Goal: Information Seeking & Learning: Learn about a topic

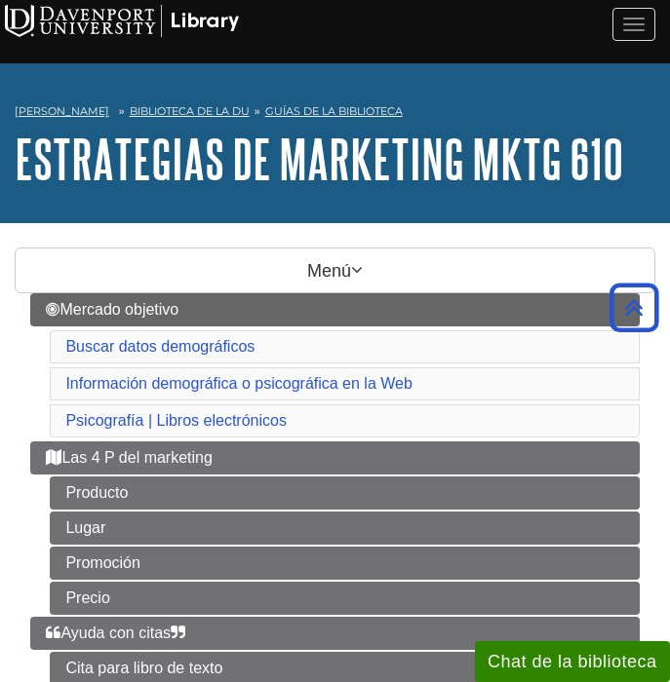
scroll to position [251, 0]
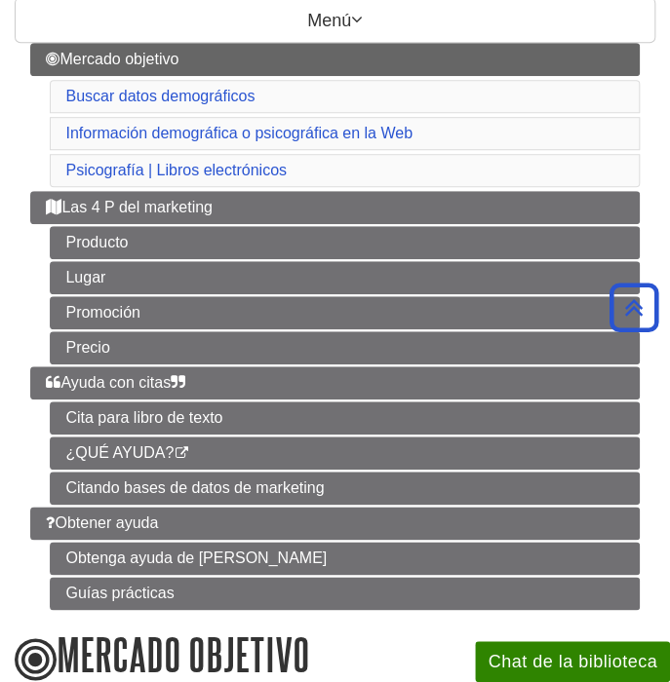
click at [24, 90] on div "Mercado objetivo Buscar datos demográficos Información demográfica o psicográfi…" at bounding box center [335, 326] width 640 height 567
copy font "Buscar datos demográficos"
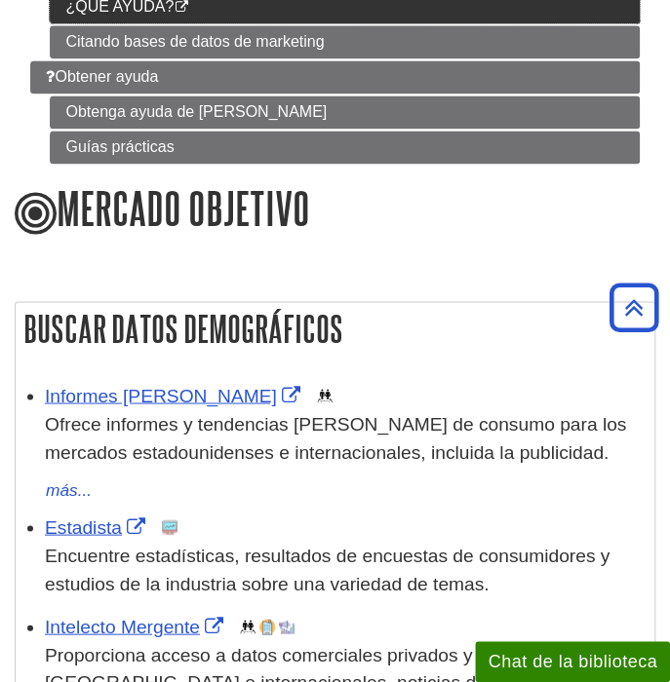
scroll to position [781, 0]
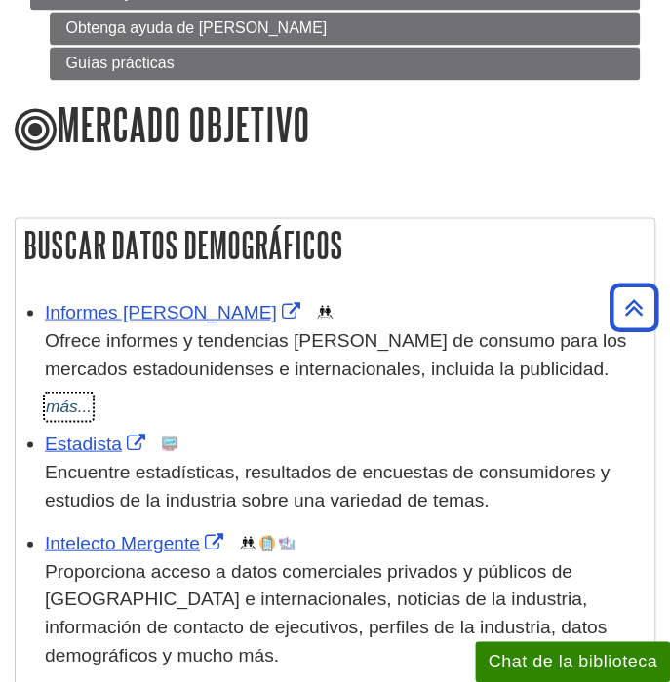
click at [76, 401] on font "más..." at bounding box center [69, 405] width 46 height 19
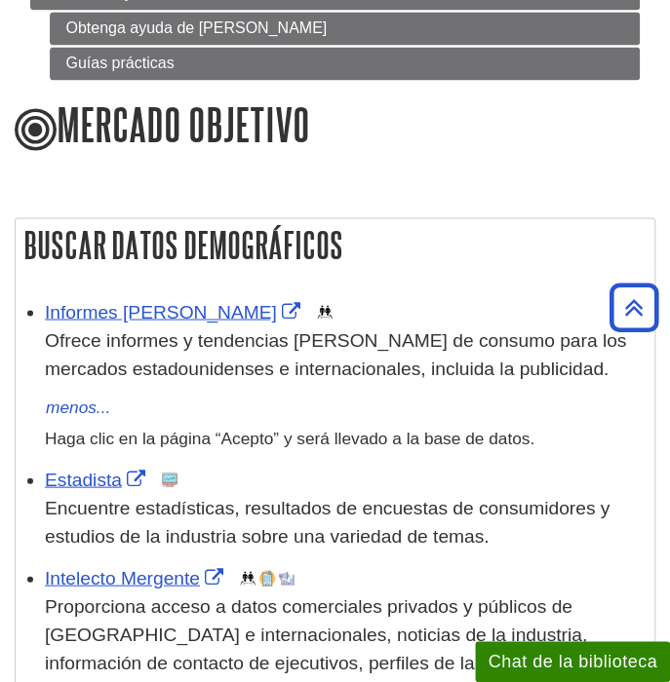
click at [213, 360] on font "Ofrece informes y tendencias [PERSON_NAME] de consumo para los mercados estadou…" at bounding box center [335, 353] width 581 height 49
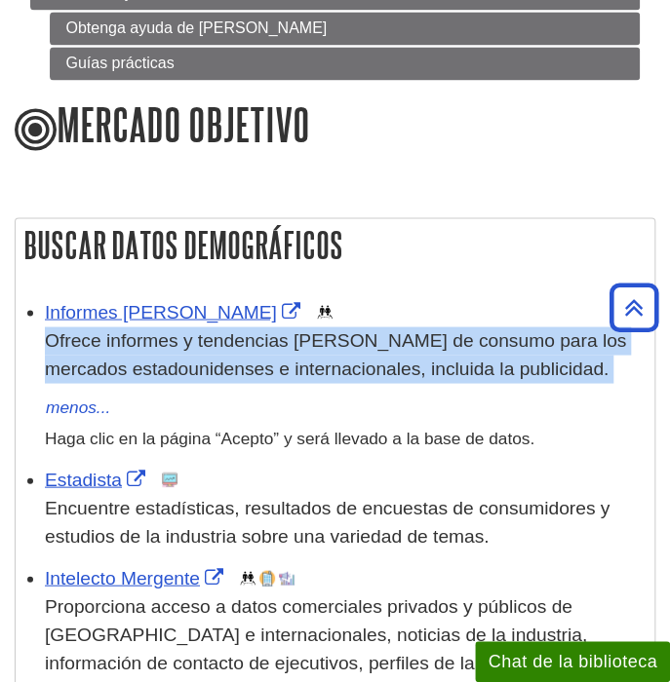
click at [213, 360] on font "Ofrece informes y tendencias [PERSON_NAME] de consumo para los mercados estadou…" at bounding box center [335, 353] width 581 height 49
copy div "Ofrece informes y tendencias [PERSON_NAME] de consumo para los mercados estadou…"
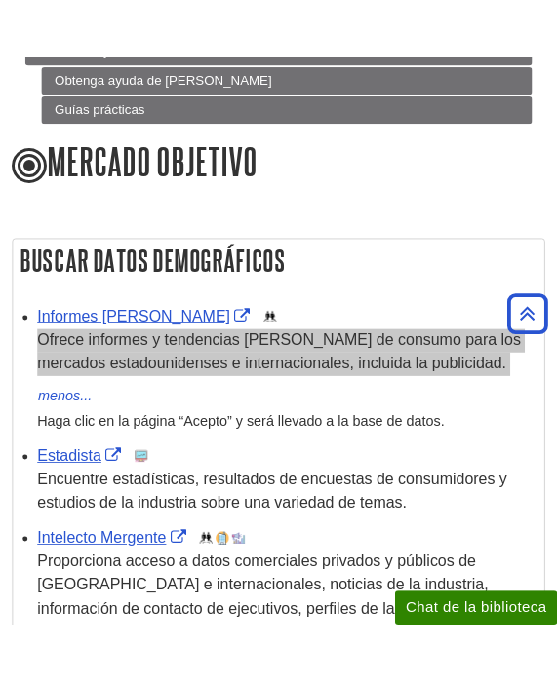
scroll to position [839, 0]
